Goal: Transaction & Acquisition: Subscribe to service/newsletter

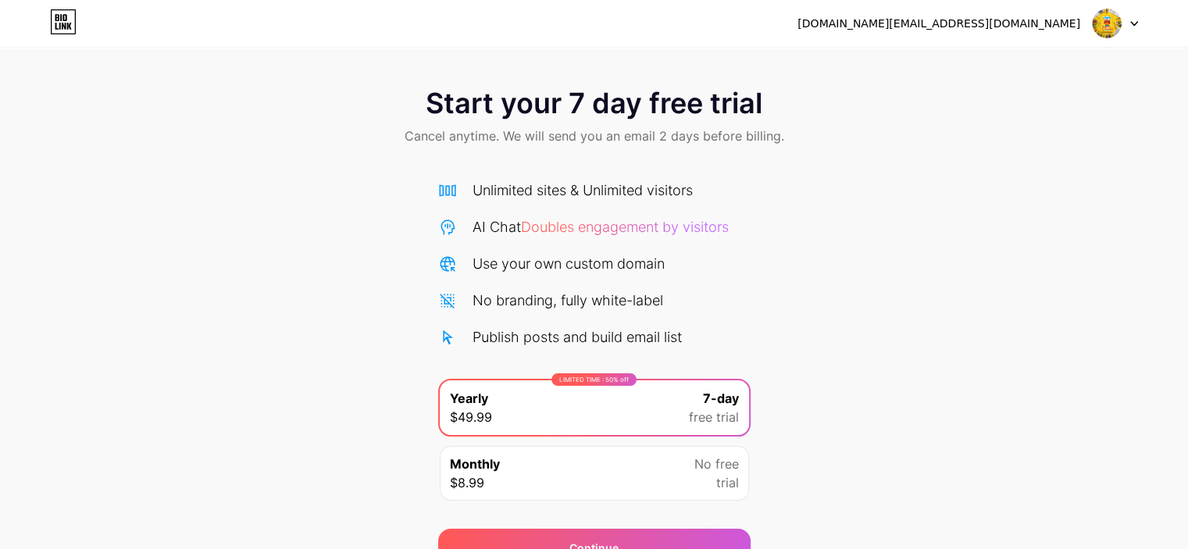
scroll to position [78, 0]
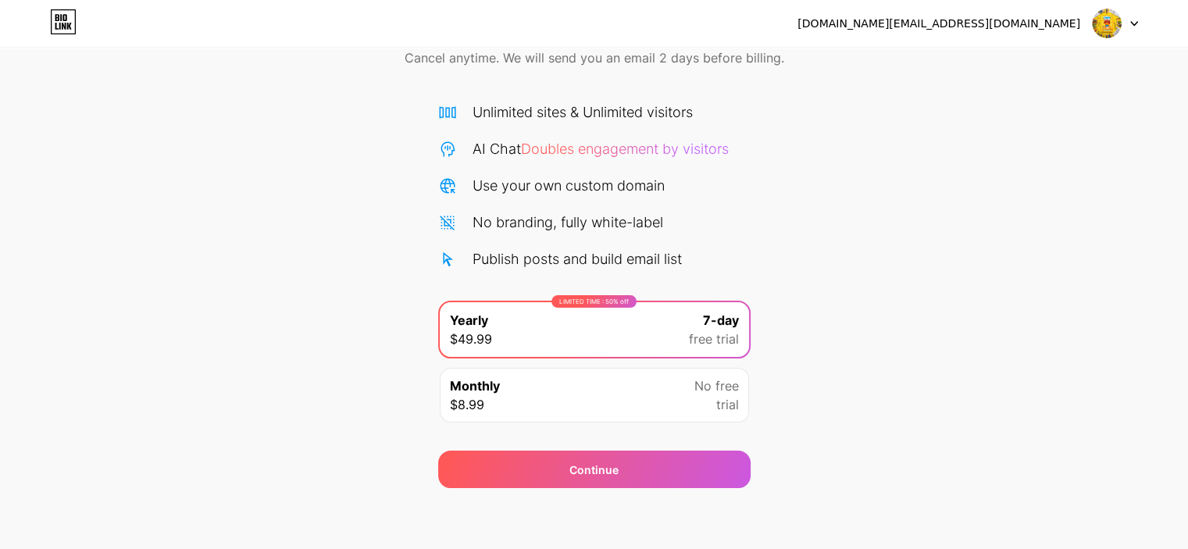
click at [1131, 22] on icon at bounding box center [1134, 24] width 6 height 4
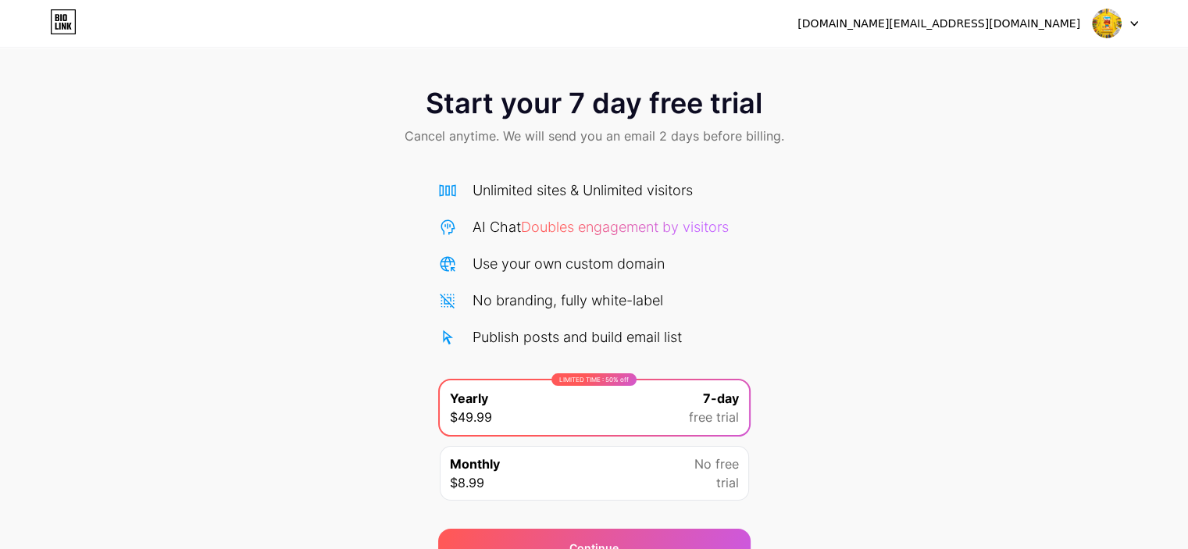
click at [61, 27] on icon at bounding box center [63, 21] width 27 height 25
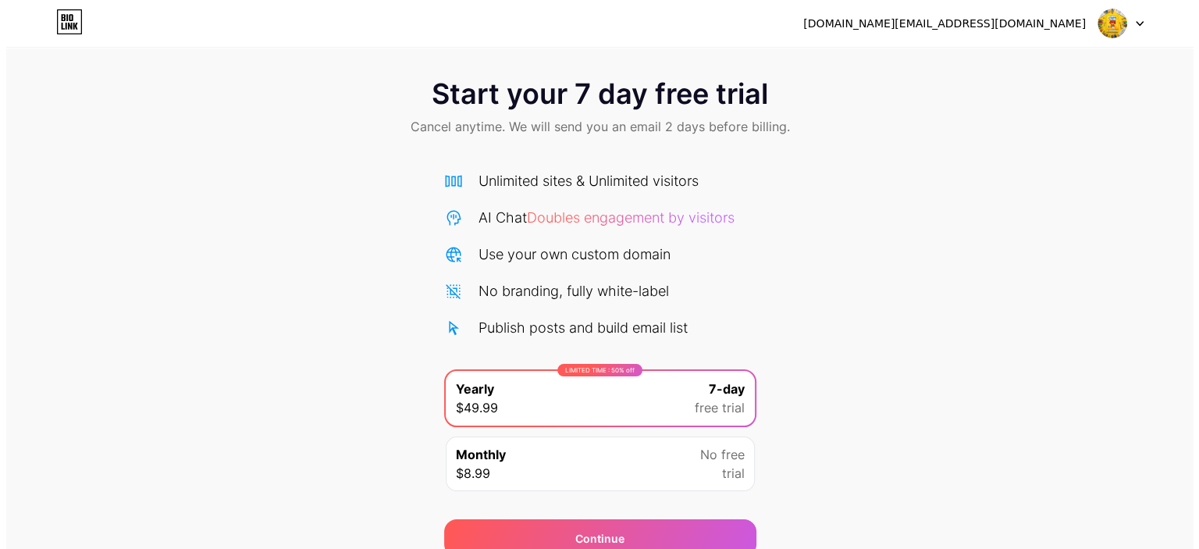
scroll to position [78, 0]
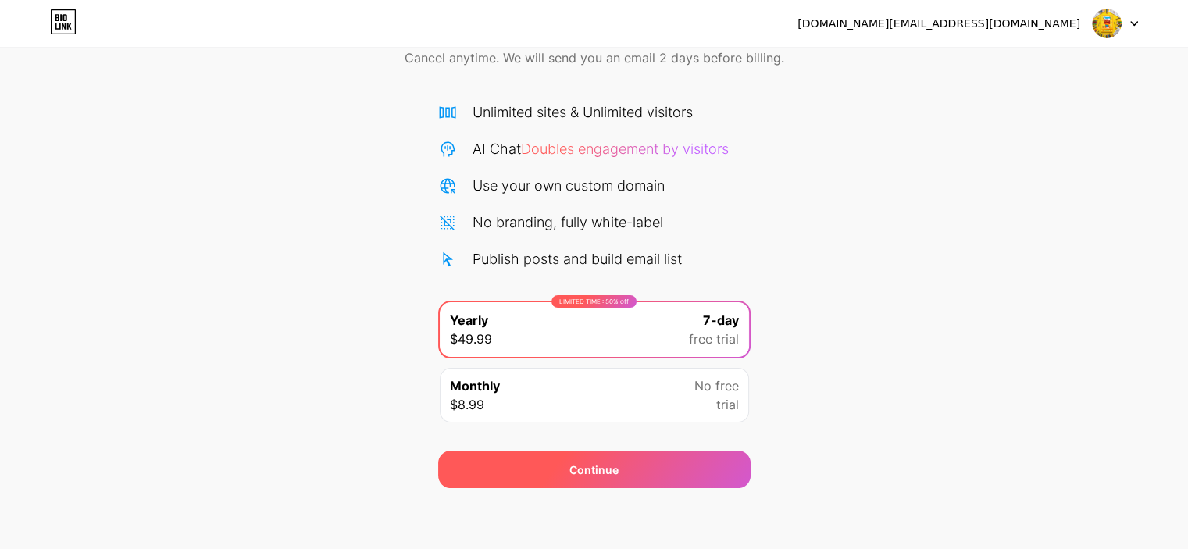
click at [569, 466] on span "Continue" at bounding box center [593, 469] width 49 height 16
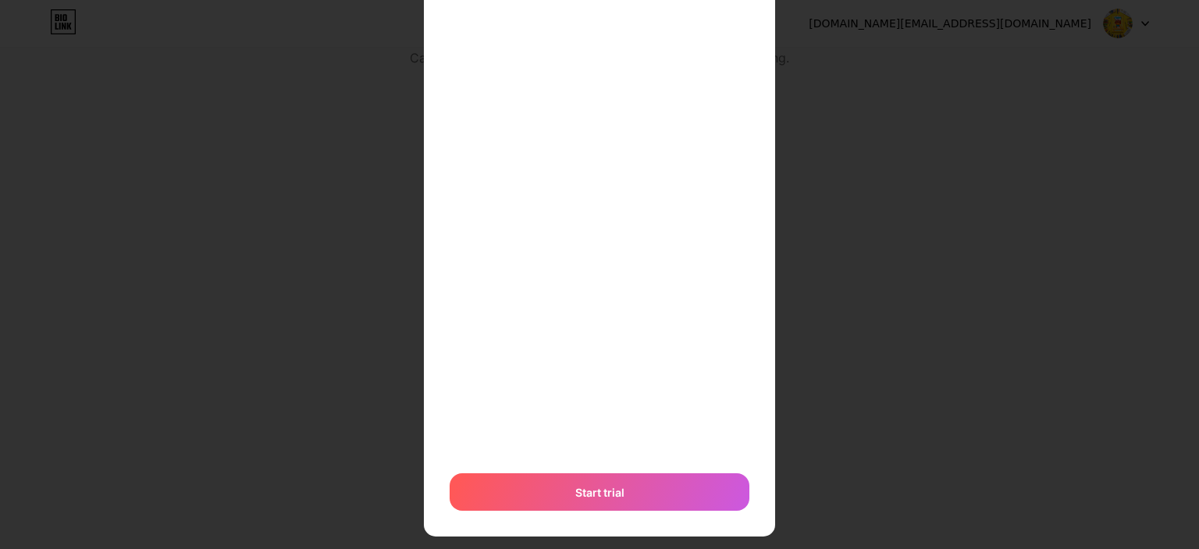
scroll to position [409, 0]
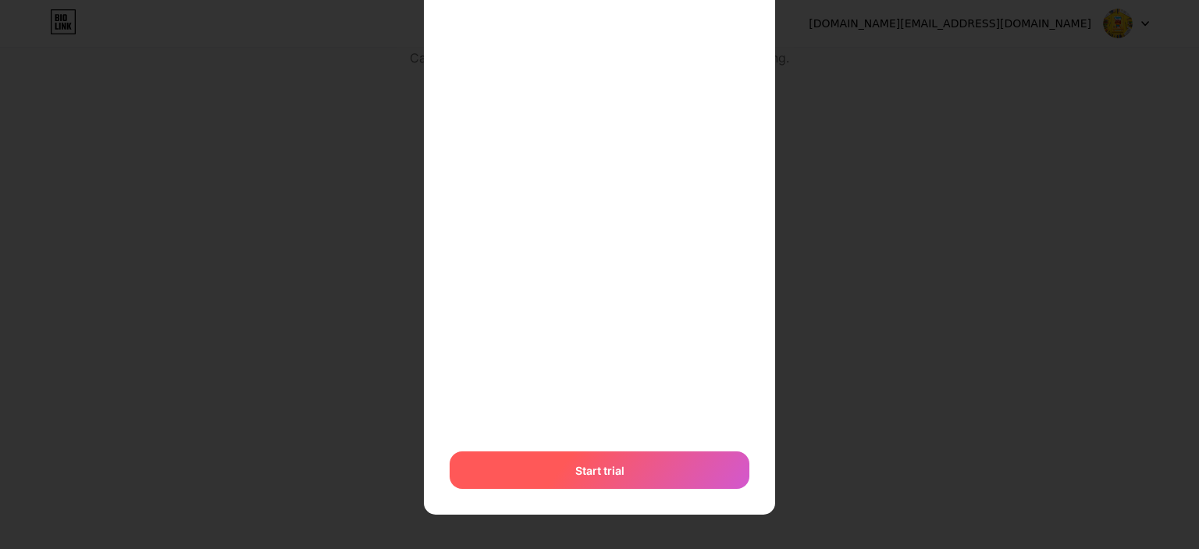
click at [549, 474] on div "Start trial" at bounding box center [600, 469] width 300 height 37
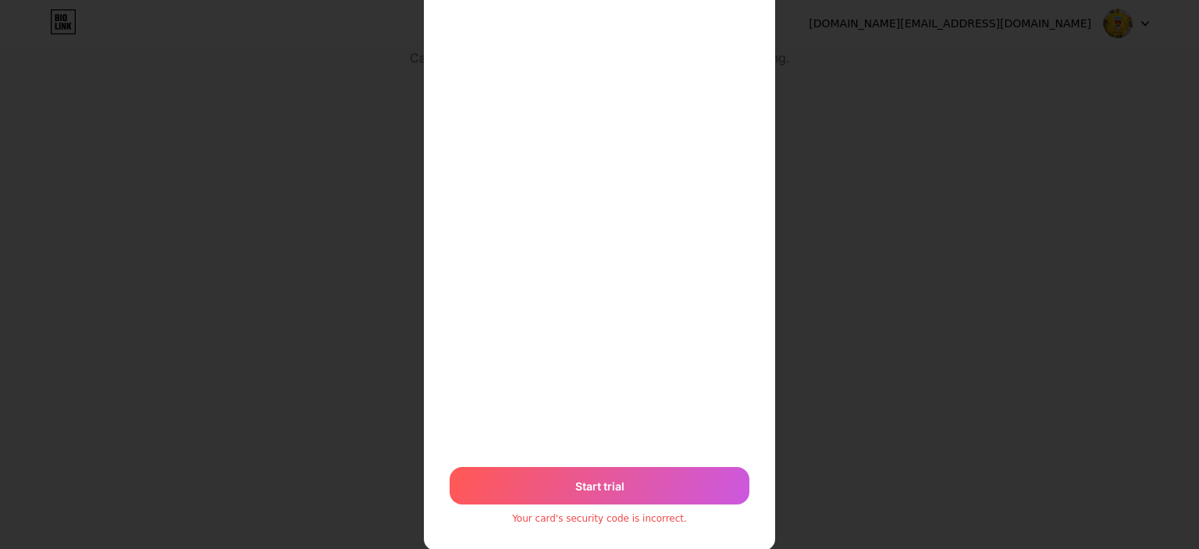
scroll to position [394, 0]
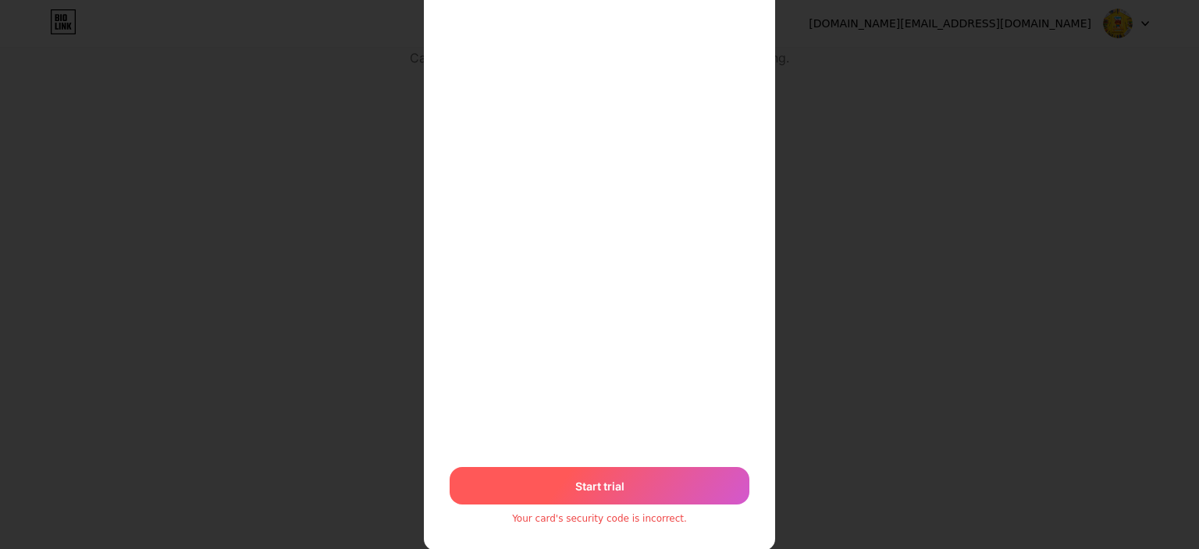
click at [522, 495] on div "Start trial" at bounding box center [600, 485] width 300 height 37
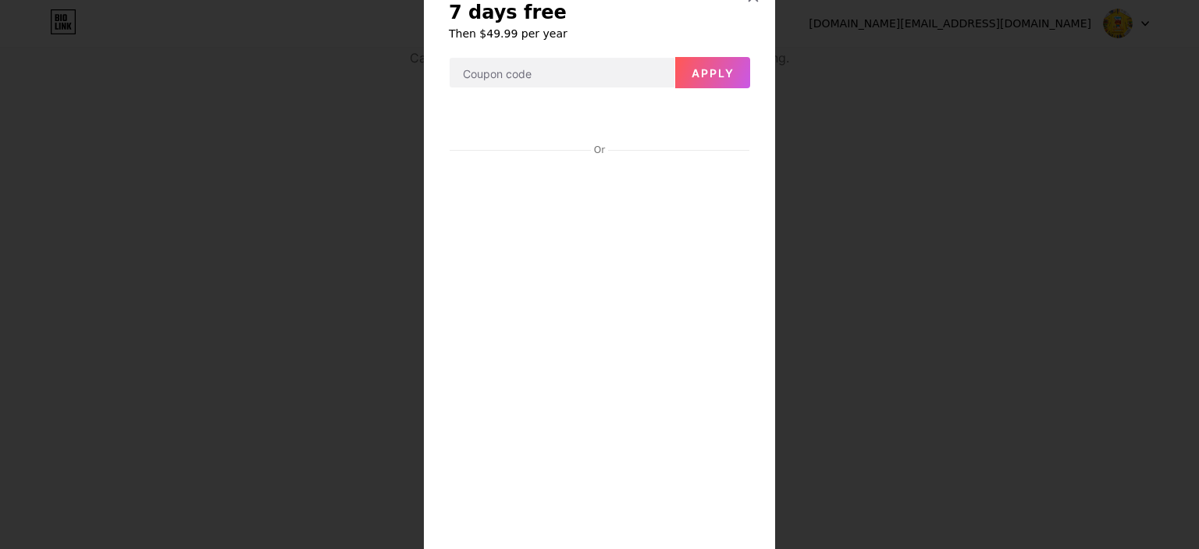
scroll to position [54, 0]
